Goal: Find specific page/section: Find specific page/section

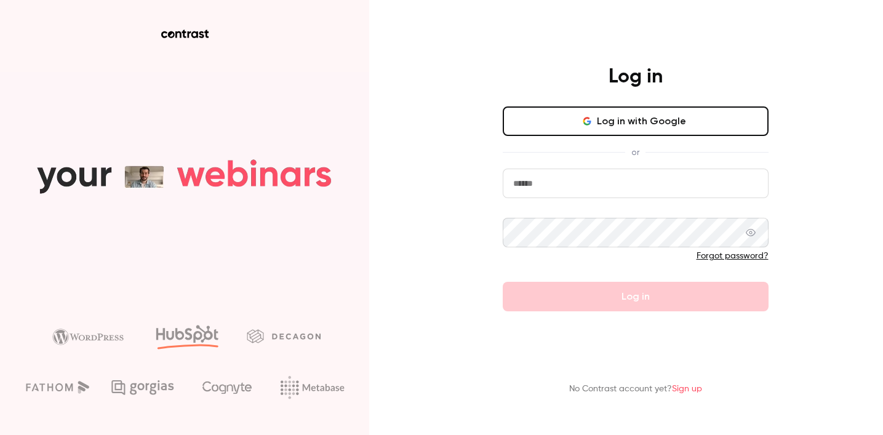
type input "**********"
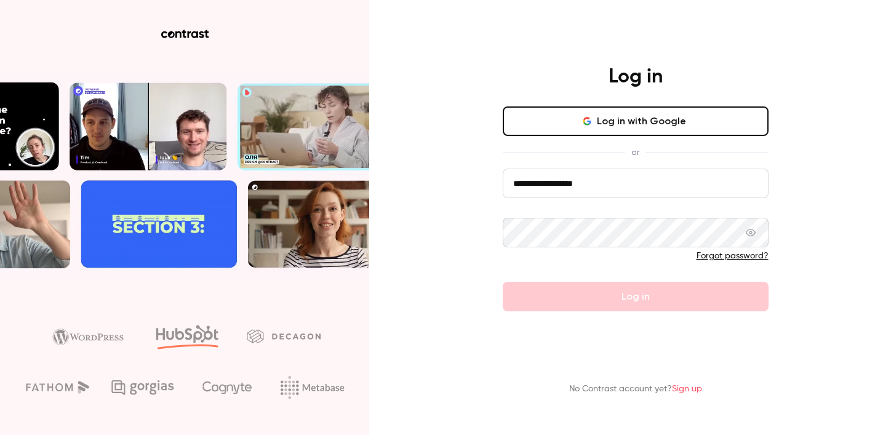
click at [583, 117] on button "Log in with Google" at bounding box center [636, 122] width 266 height 30
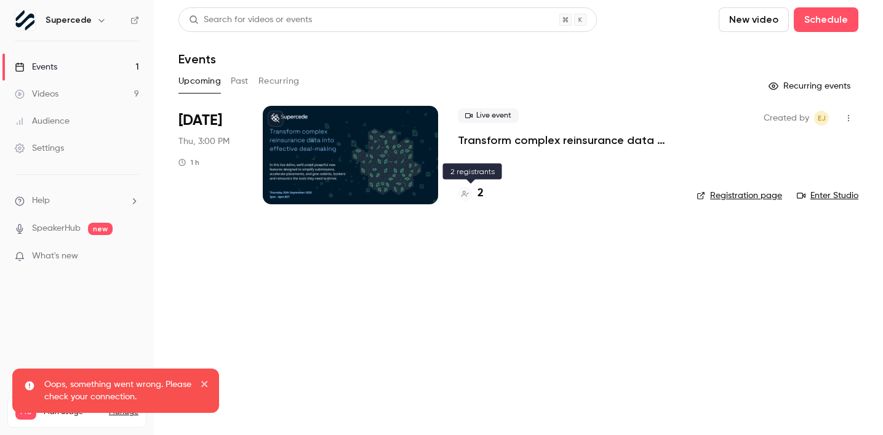
click at [477, 195] on div "2" at bounding box center [471, 193] width 26 height 17
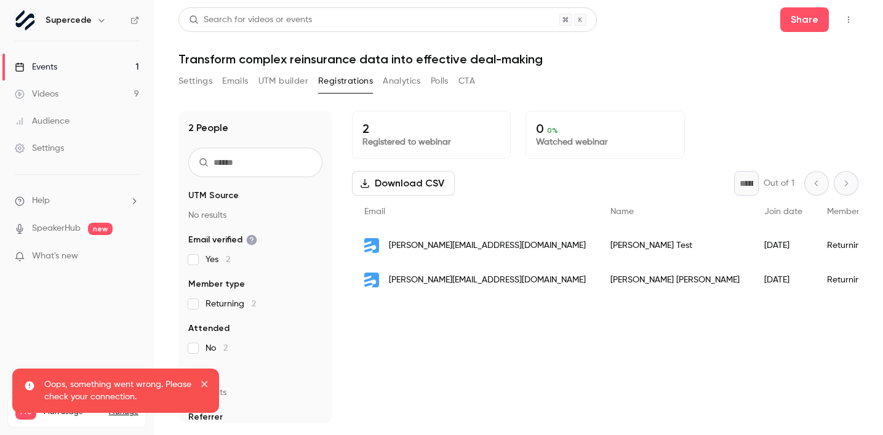
click at [198, 85] on button "Settings" at bounding box center [196, 81] width 34 height 20
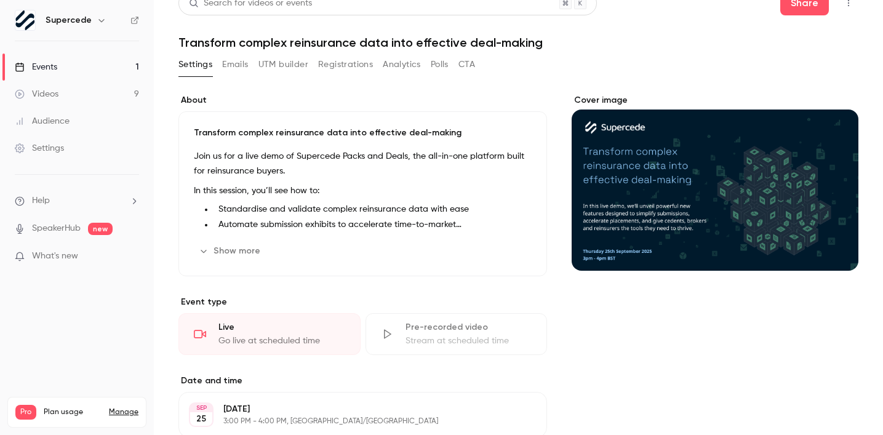
scroll to position [20, 0]
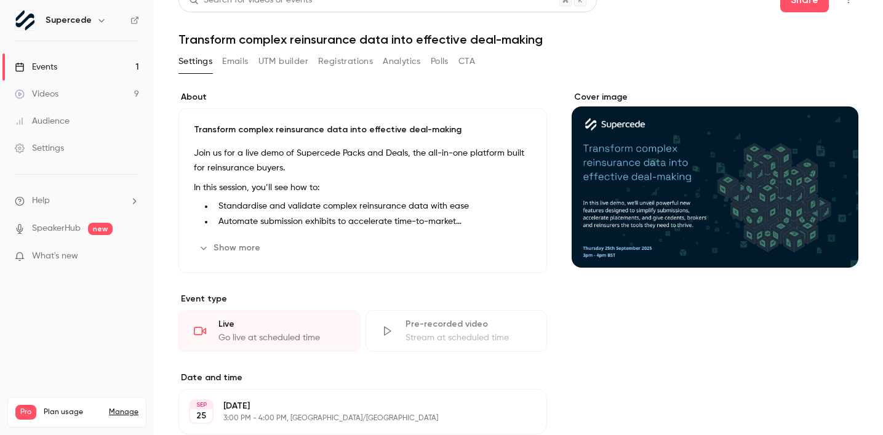
click at [225, 246] on button "Show more" at bounding box center [231, 248] width 74 height 20
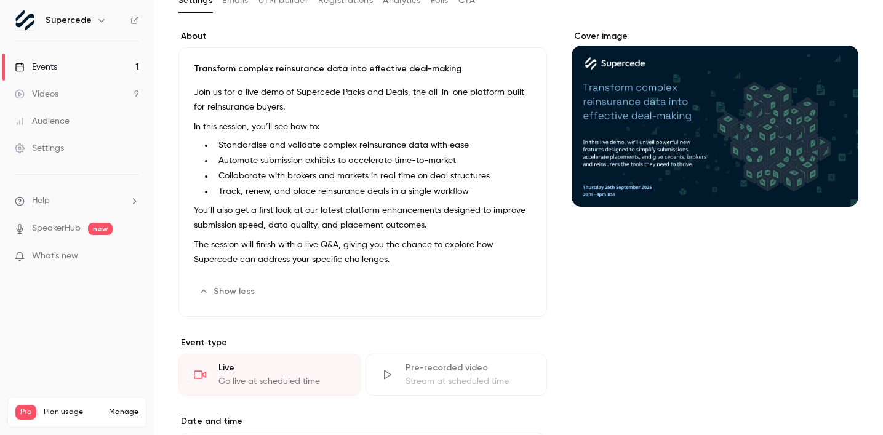
scroll to position [0, 0]
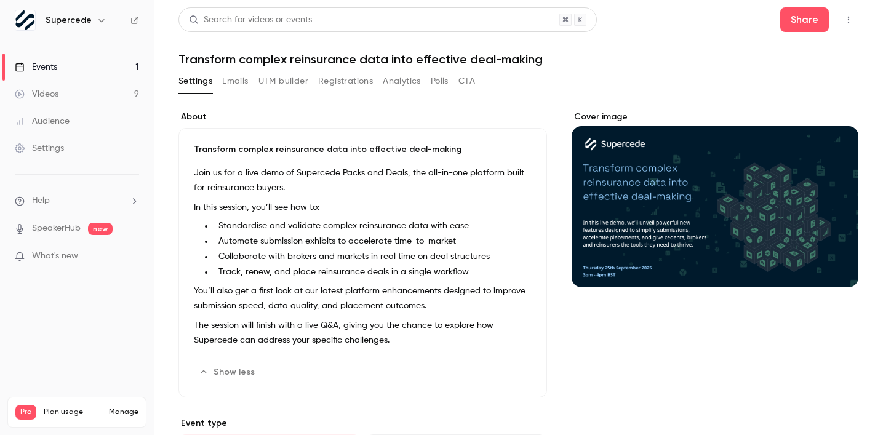
click at [848, 18] on icon "button" at bounding box center [849, 19] width 10 height 9
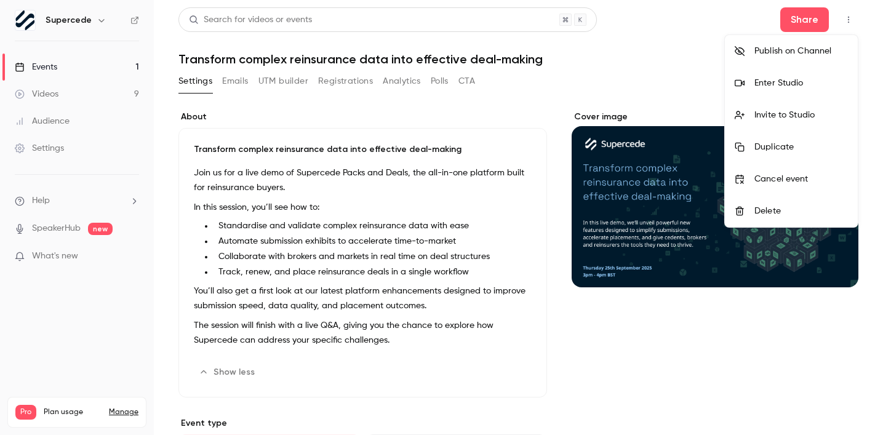
click at [464, 103] on div at bounding box center [441, 217] width 883 height 435
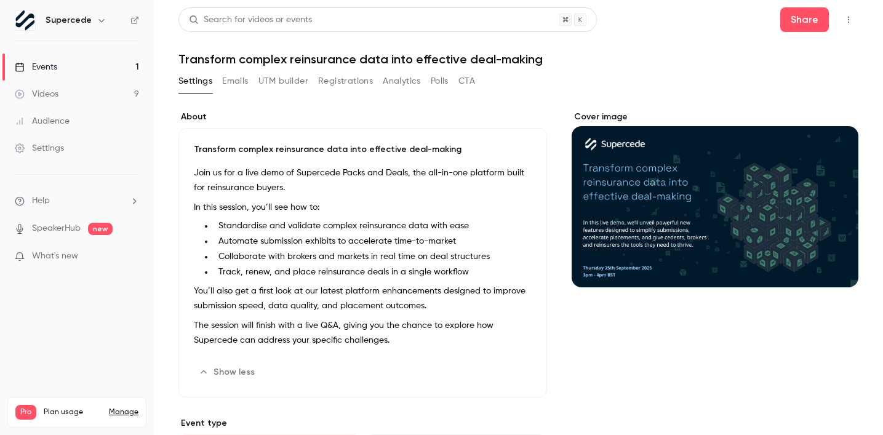
click at [63, 65] on link "Events 1" at bounding box center [77, 67] width 154 height 27
